Goal: Task Accomplishment & Management: Manage account settings

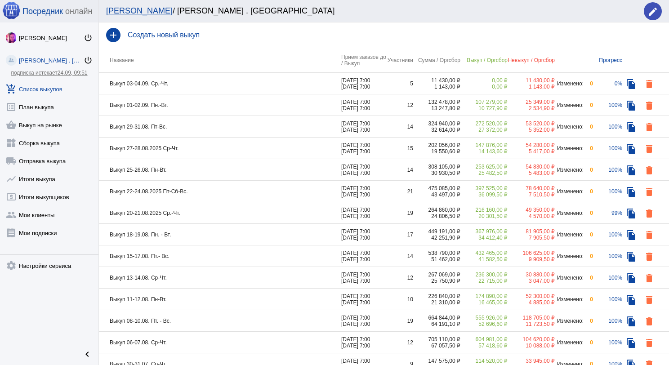
click at [241, 88] on td "Выкуп 03-04.09. Ср.-Чт." at bounding box center [220, 84] width 242 height 22
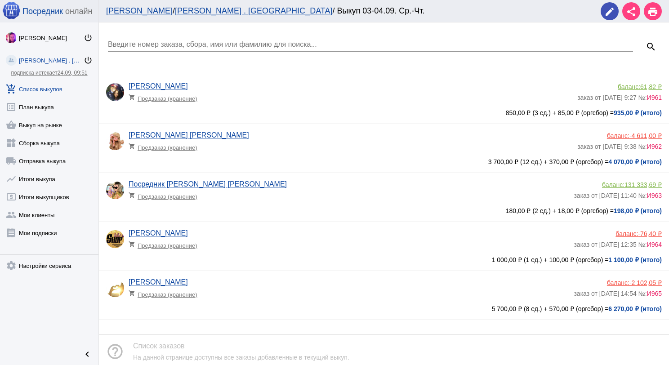
click at [61, 86] on link "add_shopping_cart Список выкупов" at bounding box center [49, 87] width 98 height 18
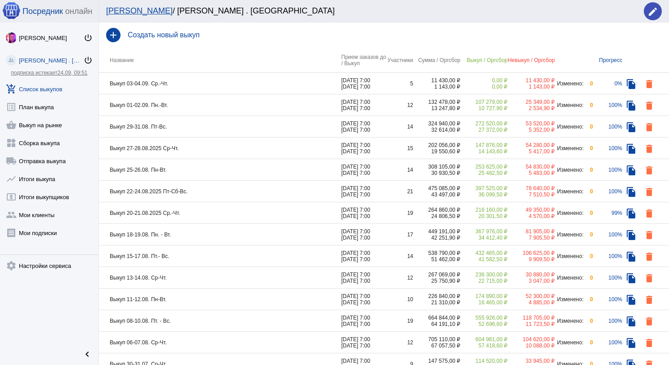
click at [252, 102] on td "Выкуп 01-02.09. Пн.-Вт." at bounding box center [220, 105] width 242 height 22
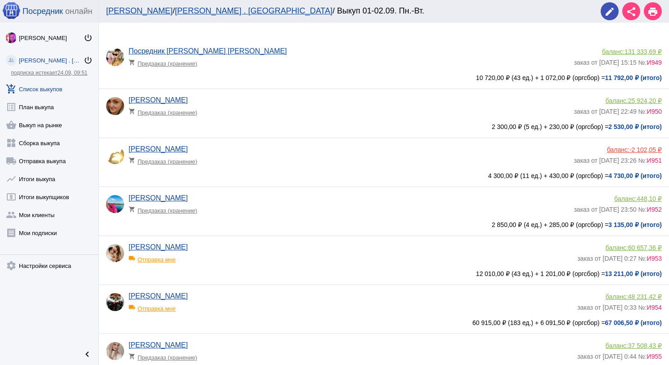
scroll to position [45, 0]
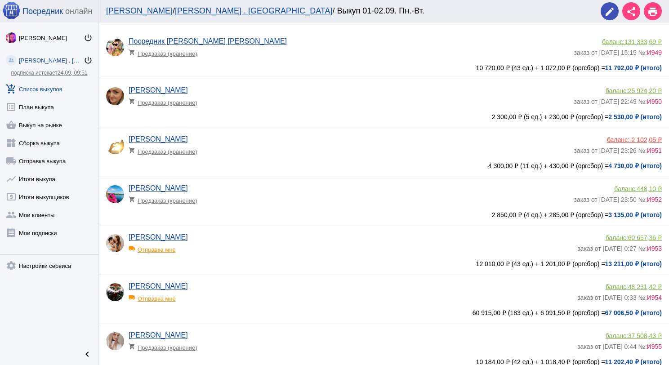
click at [634, 238] on span "60 657,36 ₽" at bounding box center [645, 237] width 34 height 7
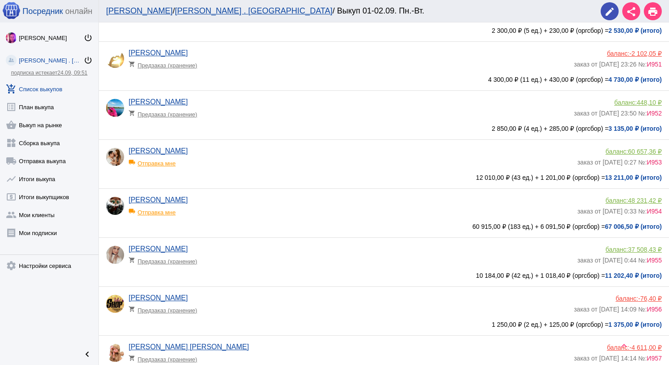
scroll to position [135, 0]
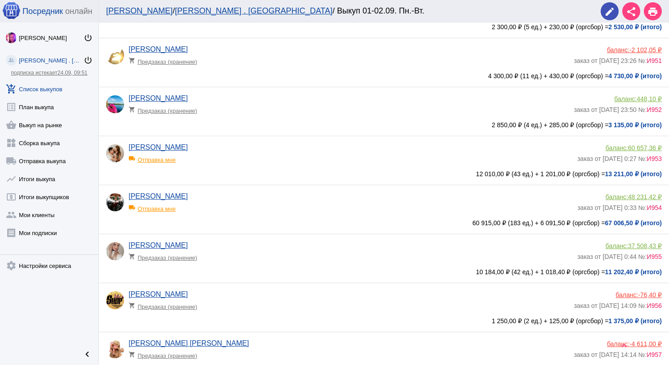
drag, startPoint x: 54, startPoint y: 89, endPoint x: 58, endPoint y: 92, distance: 5.2
click at [55, 89] on link "add_shopping_cart Список выкупов" at bounding box center [49, 87] width 98 height 18
